Goal: Navigation & Orientation: Find specific page/section

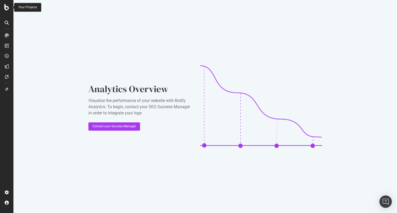
click at [3, 7] on div at bounding box center [7, 7] width 12 height 6
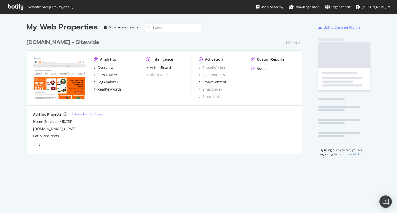
scroll to position [209, 389]
